Goal: Navigation & Orientation: Find specific page/section

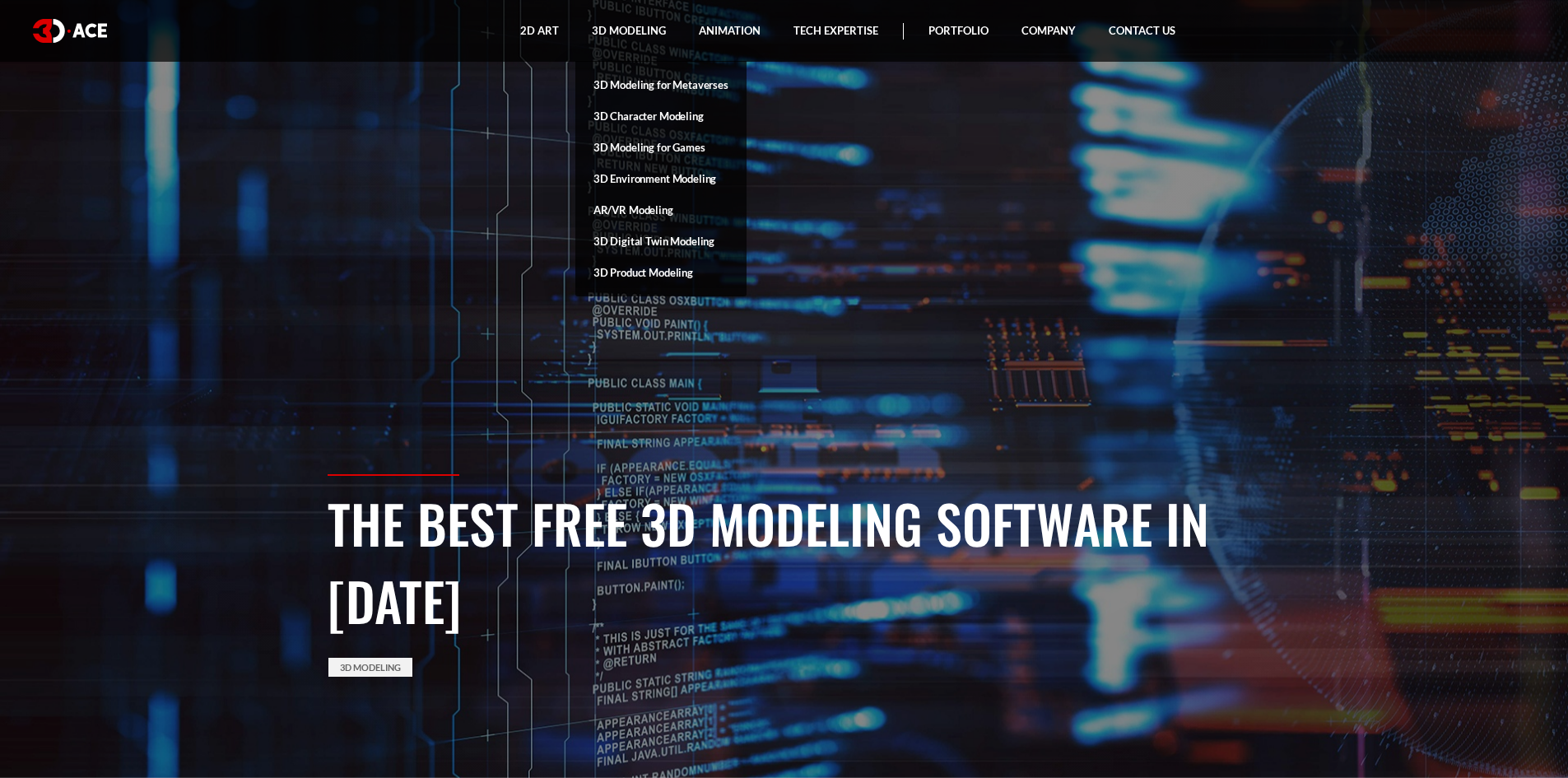
click at [659, 275] on link "3D Product Modeling" at bounding box center [661, 272] width 171 height 31
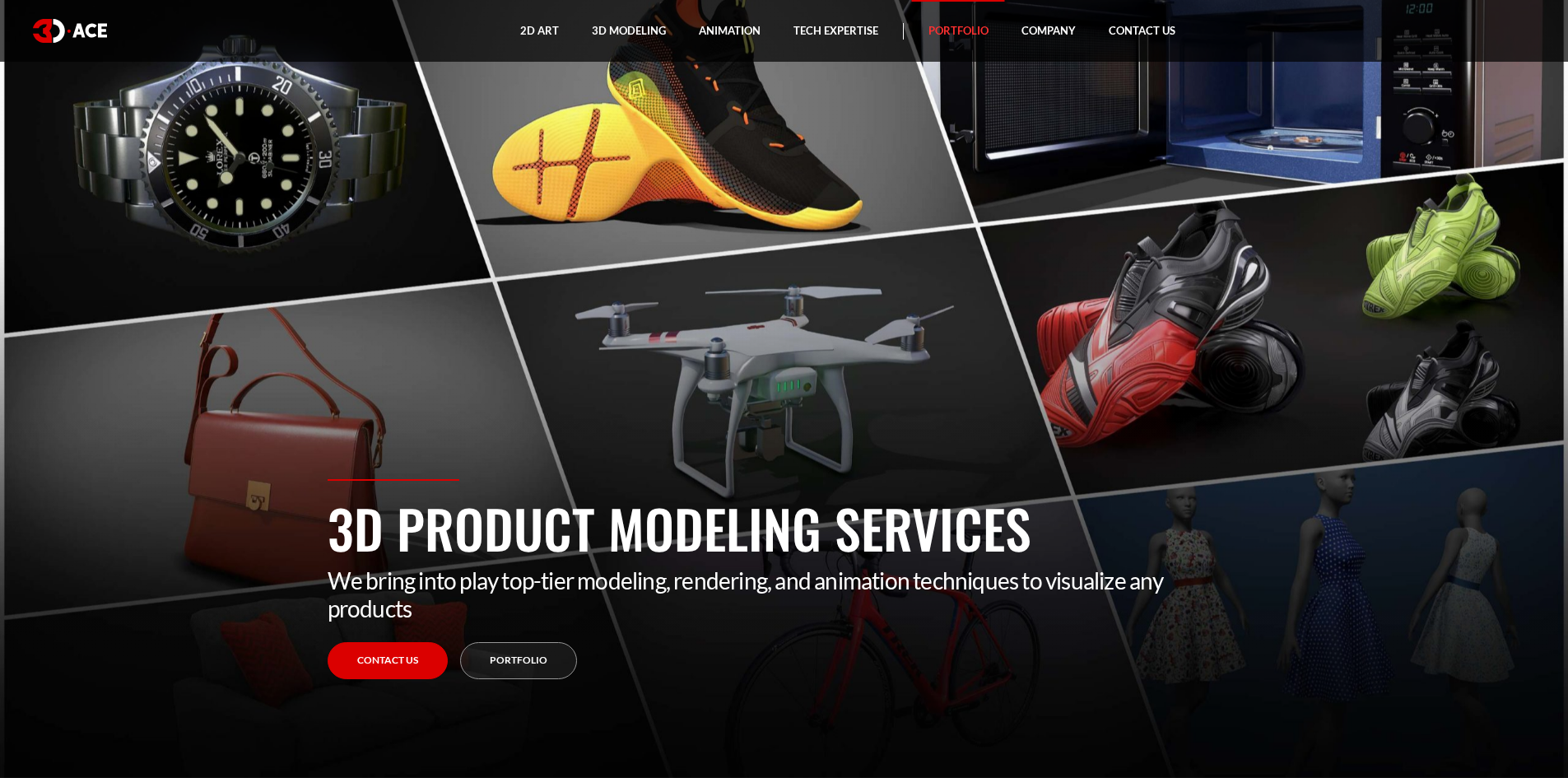
click at [952, 34] on link "Portfolio" at bounding box center [958, 31] width 93 height 62
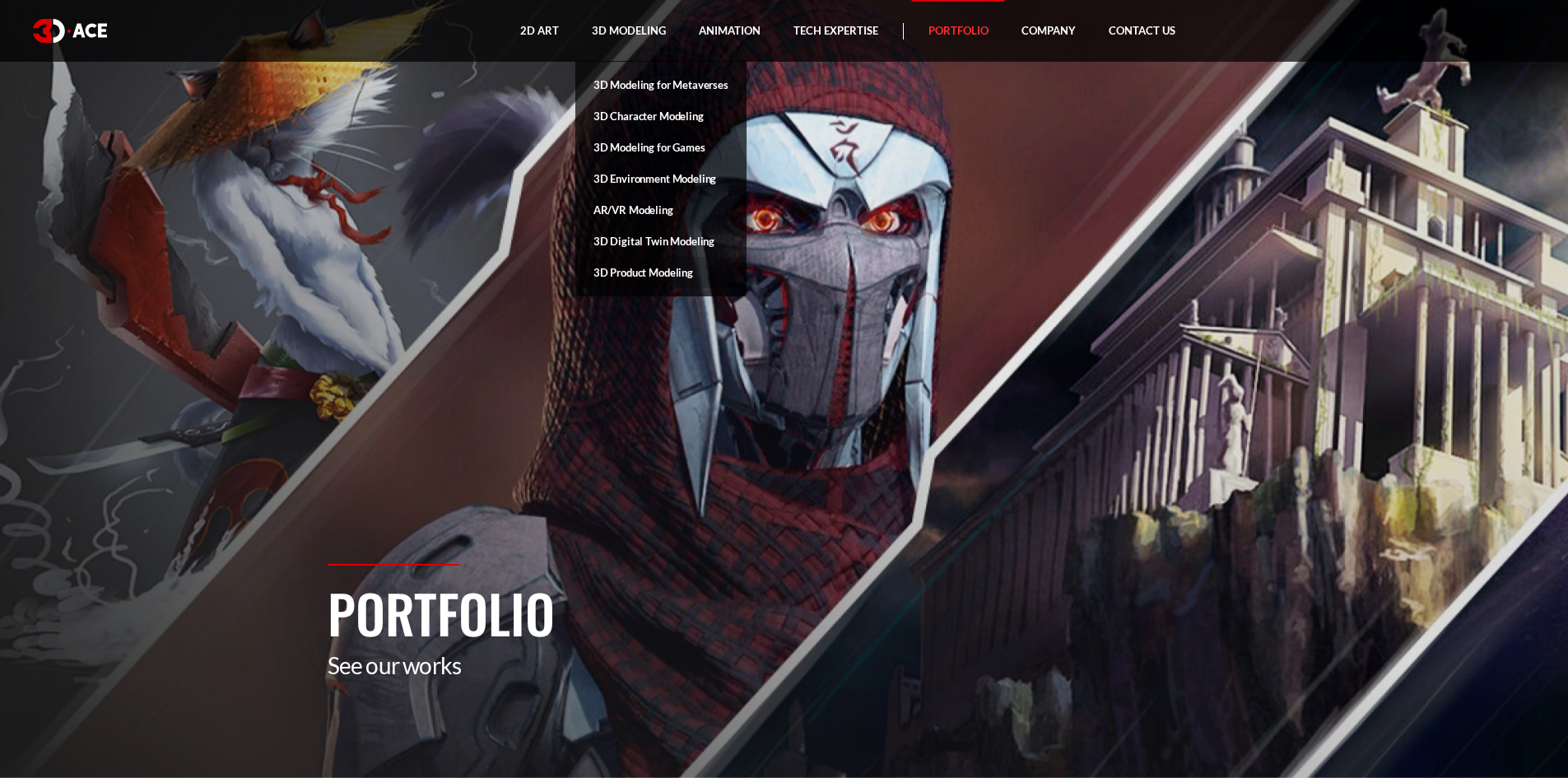
click at [669, 280] on link "3D Product Modeling" at bounding box center [661, 272] width 171 height 31
